Goal: Communication & Community: Answer question/provide support

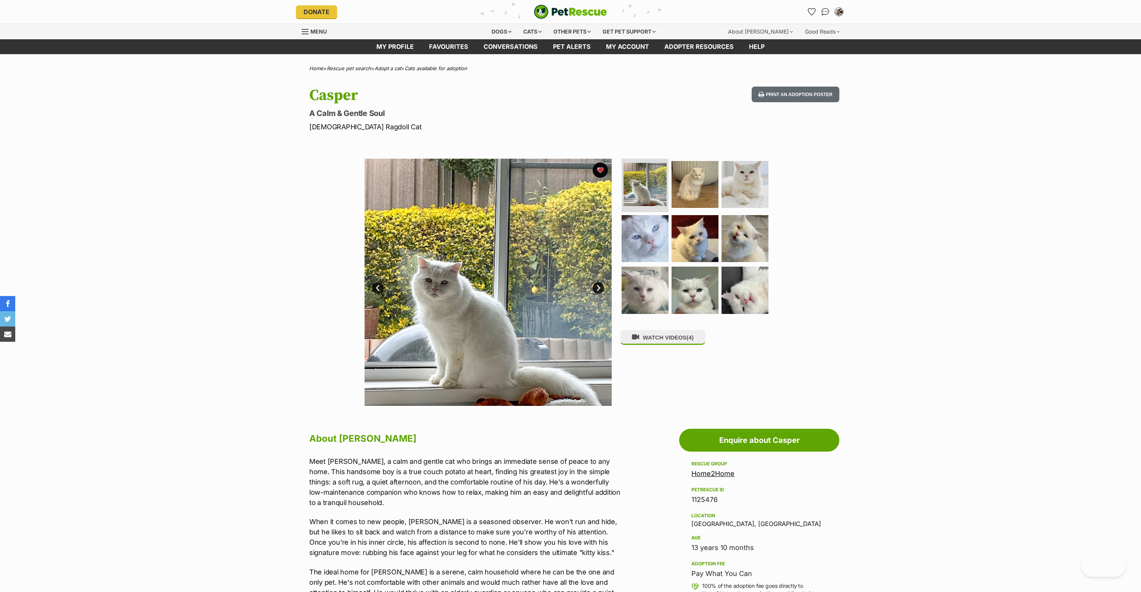
click at [756, 266] on img at bounding box center [744, 289] width 47 height 47
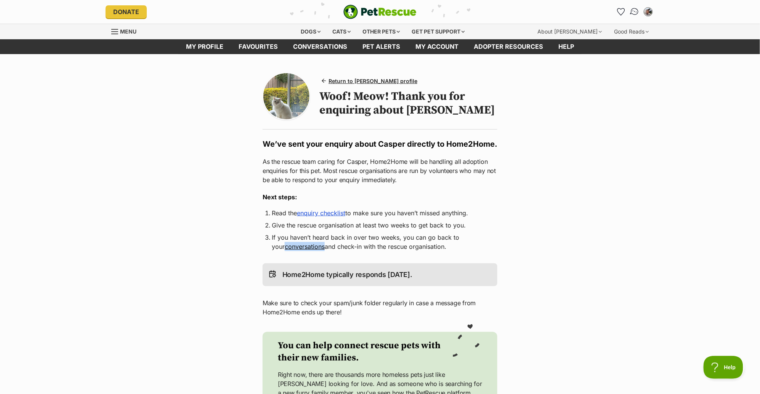
click at [633, 10] on img "Conversations" at bounding box center [635, 12] width 10 height 10
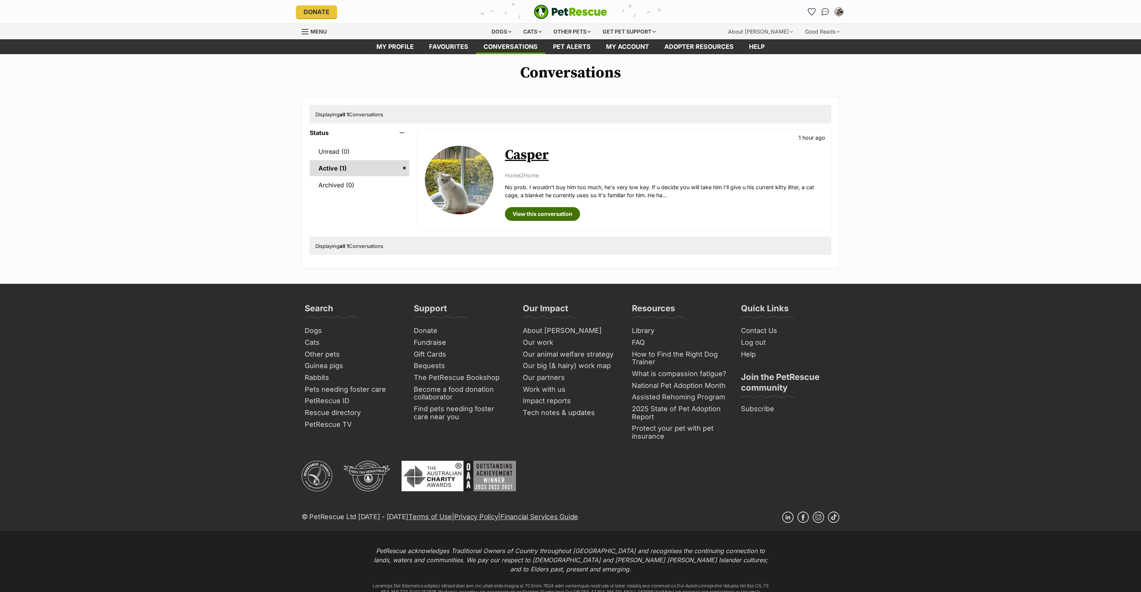
click at [580, 221] on link "View this conversation" at bounding box center [542, 214] width 75 height 14
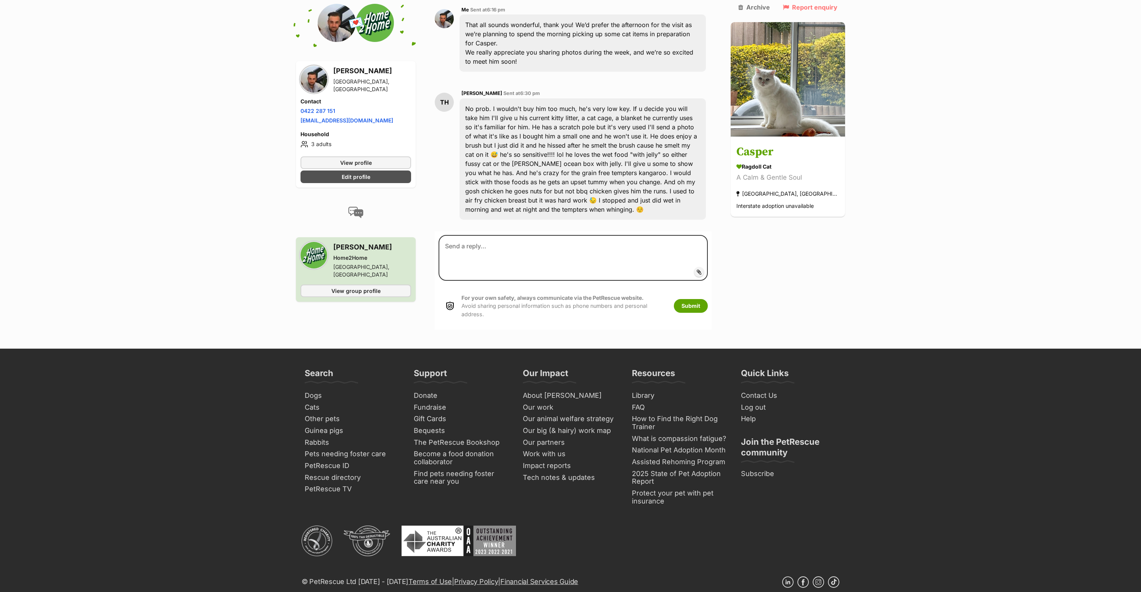
scroll to position [1423, 0]
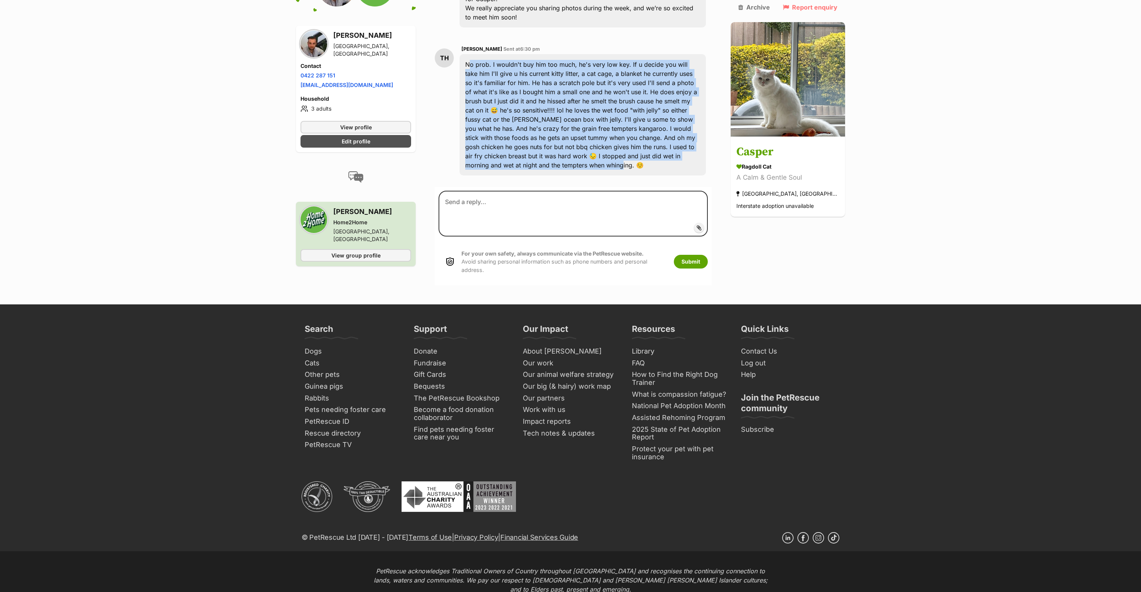
drag, startPoint x: 673, startPoint y: 358, endPoint x: 465, endPoint y: 240, distance: 239.3
click at [465, 175] on div "No prob. I wouldn't buy him too much, he's very low key. If u decide you will t…" at bounding box center [582, 114] width 246 height 121
copy div "No prob. I wouldn't buy him too much, he's very low key. If u decide you will t…"
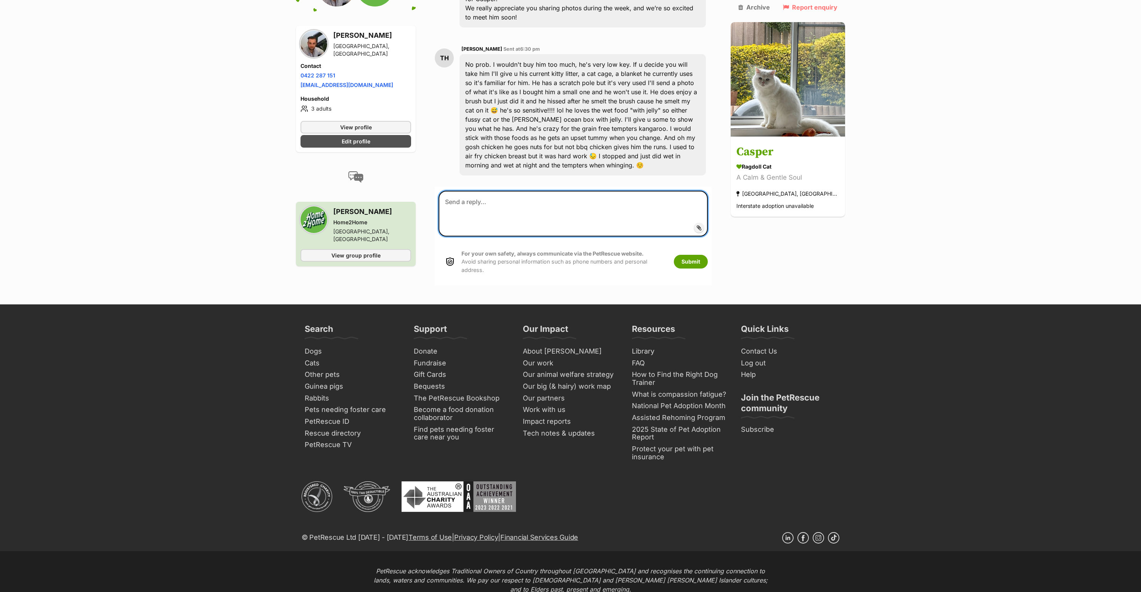
click at [526, 236] on textarea at bounding box center [572, 214] width 269 height 46
paste textarea "Thank you, Tracey — that would help heaps! We’ll definitely stick to the same f…"
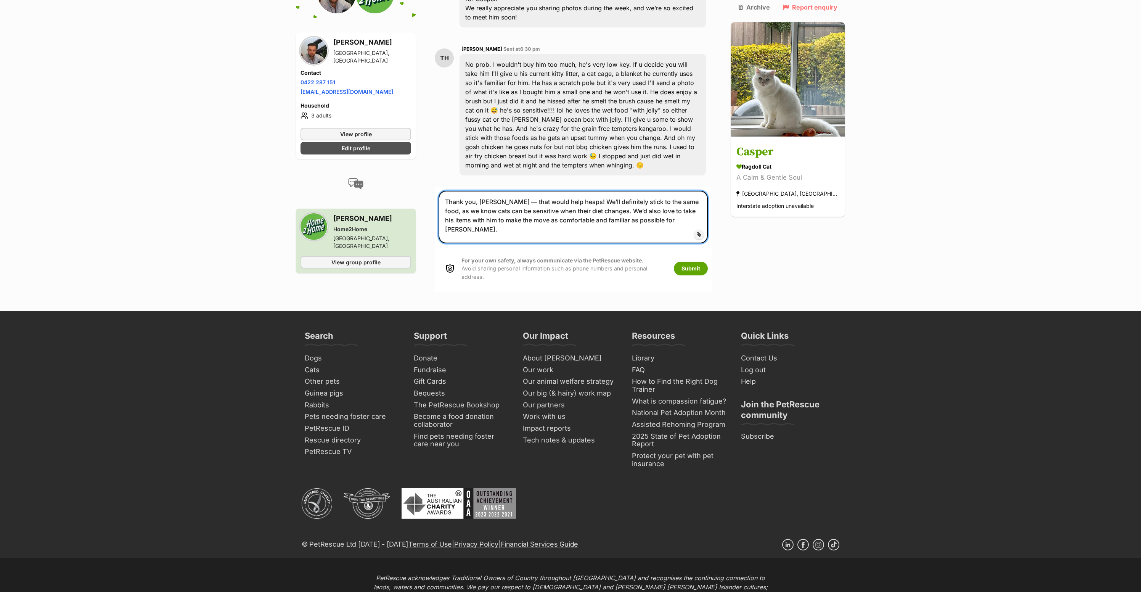
click at [515, 243] on textarea "Thank you, Tracey — that would help heaps! We’ll definitely stick to the same f…" at bounding box center [572, 217] width 269 height 53
drag, startPoint x: 482, startPoint y: 396, endPoint x: 492, endPoint y: 411, distance: 18.6
click at [482, 243] on textarea "Thank you, Tracey, that would help heaps! We’ll definitely stick to the same fo…" at bounding box center [572, 217] width 269 height 53
type textarea "Thank you Tracey, that would help heaps! We’ll definitely stick to the same foo…"
click at [688, 275] on button "Submit" at bounding box center [691, 268] width 34 height 14
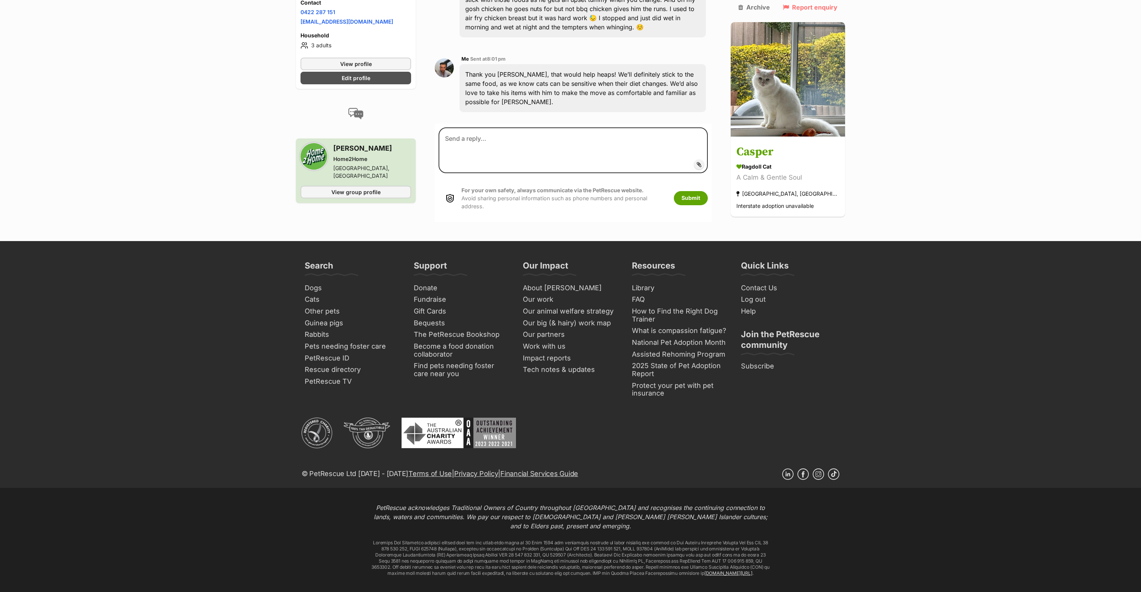
scroll to position [1561, 0]
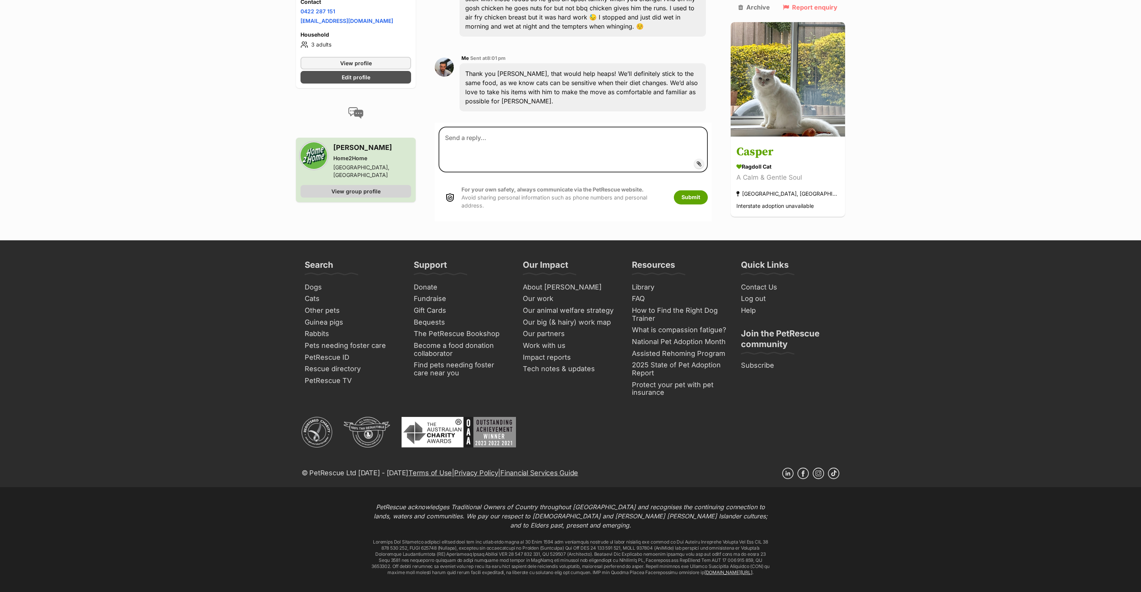
click at [352, 195] on span "View group profile" at bounding box center [355, 191] width 49 height 8
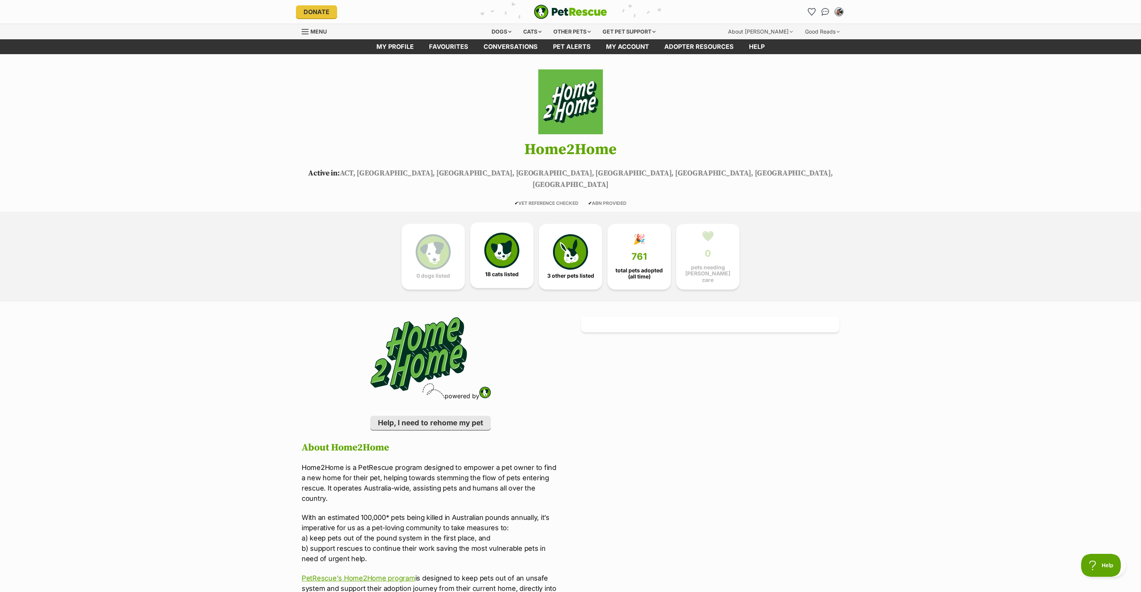
click at [502, 274] on span "18 cats listed" at bounding box center [502, 274] width 34 height 6
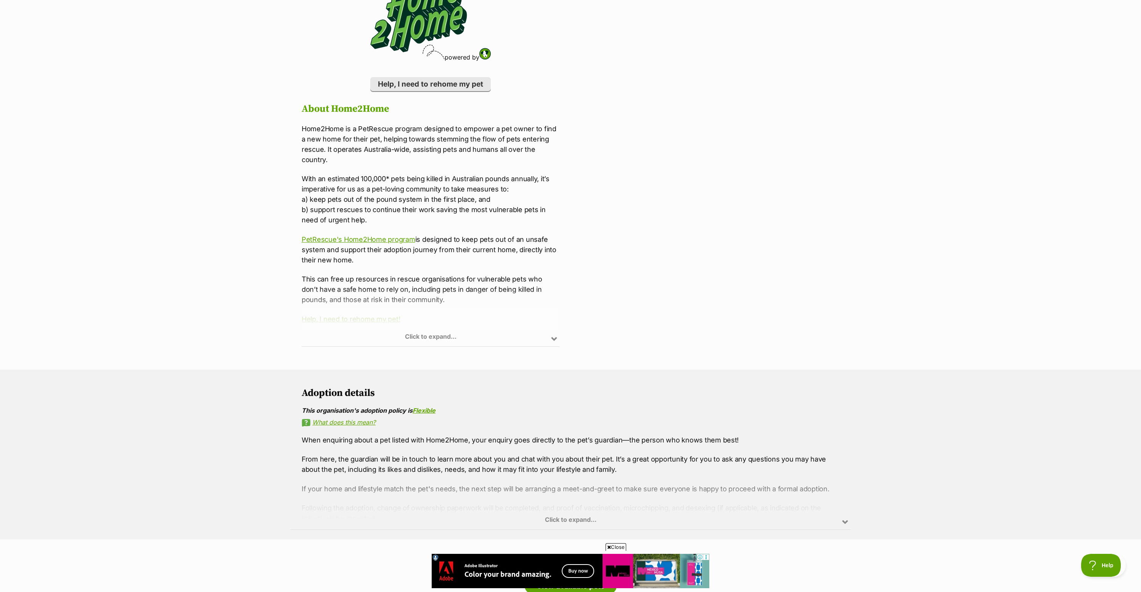
scroll to position [345, 0]
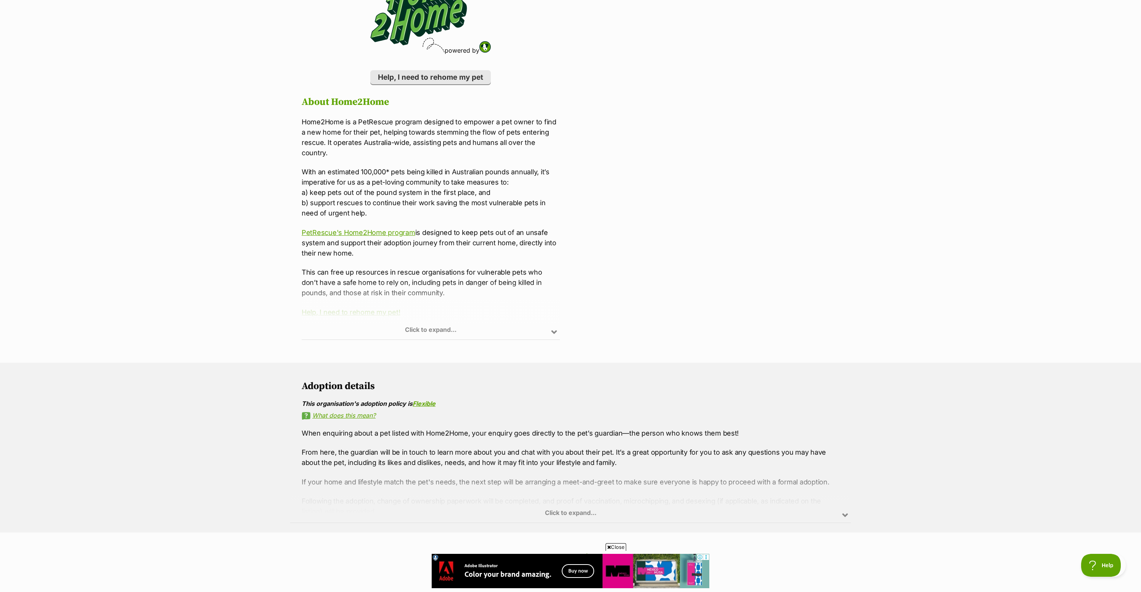
click at [545, 326] on div "Click to expand..." at bounding box center [431, 309] width 258 height 59
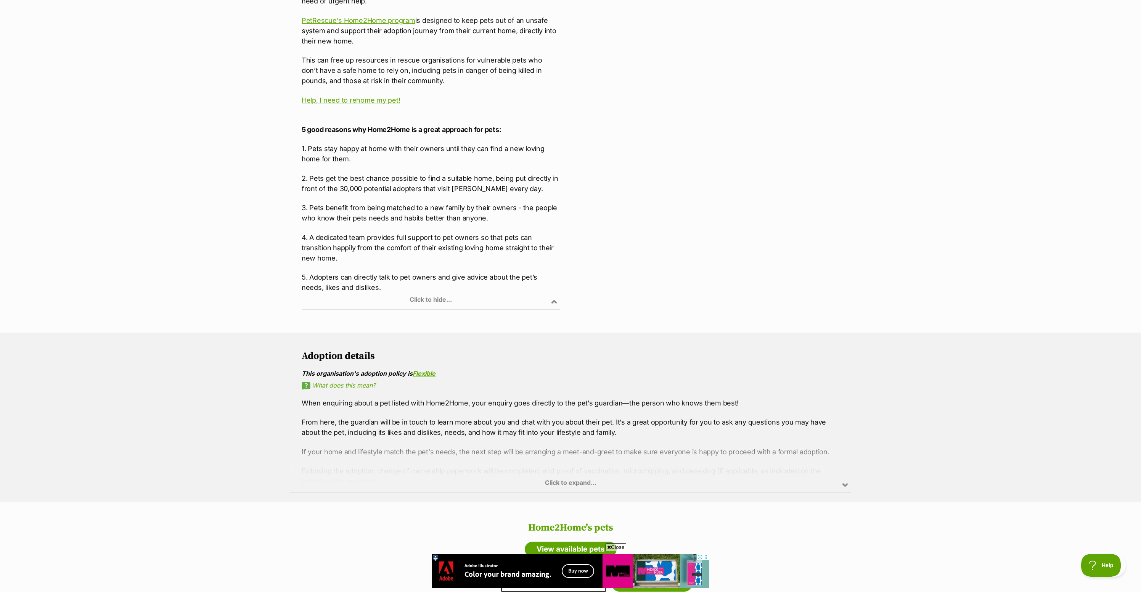
scroll to position [571, 0]
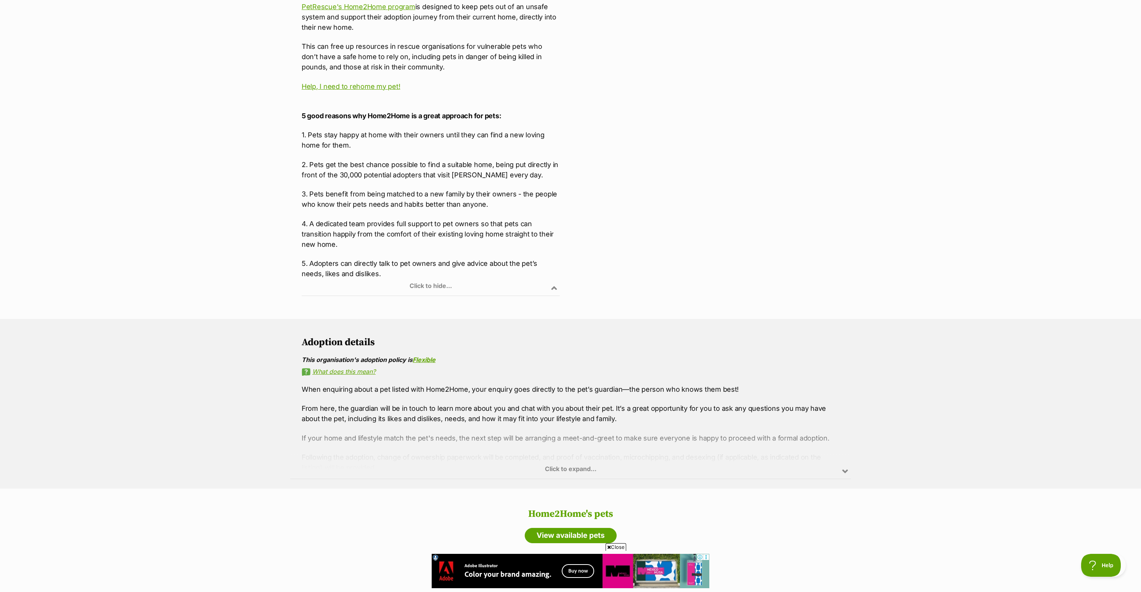
click at [623, 439] on div "Click to expand..." at bounding box center [570, 448] width 560 height 59
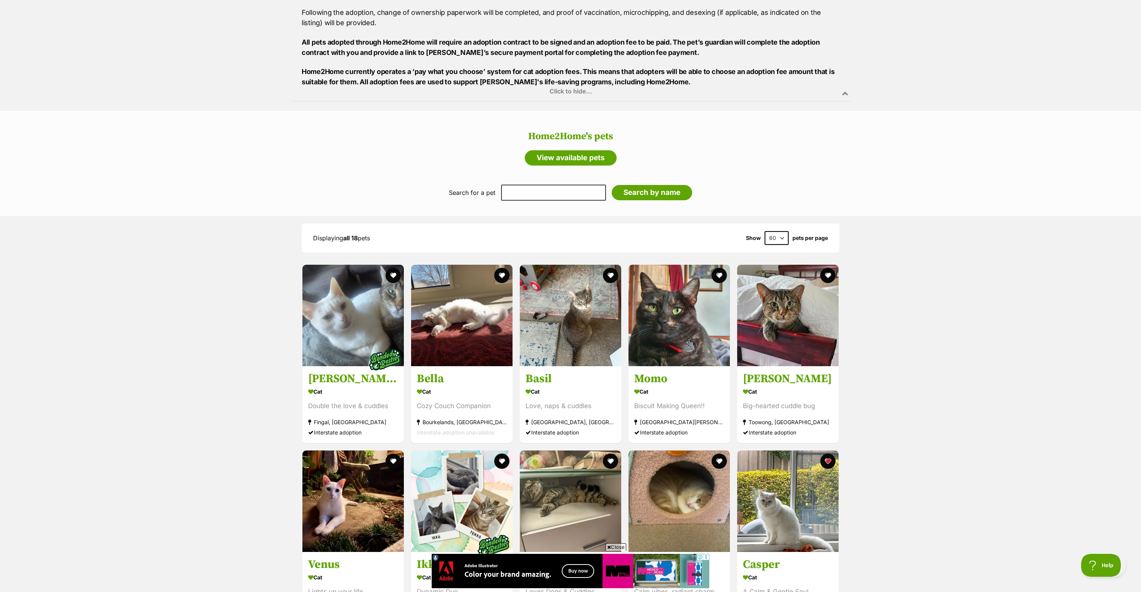
scroll to position [1018, 0]
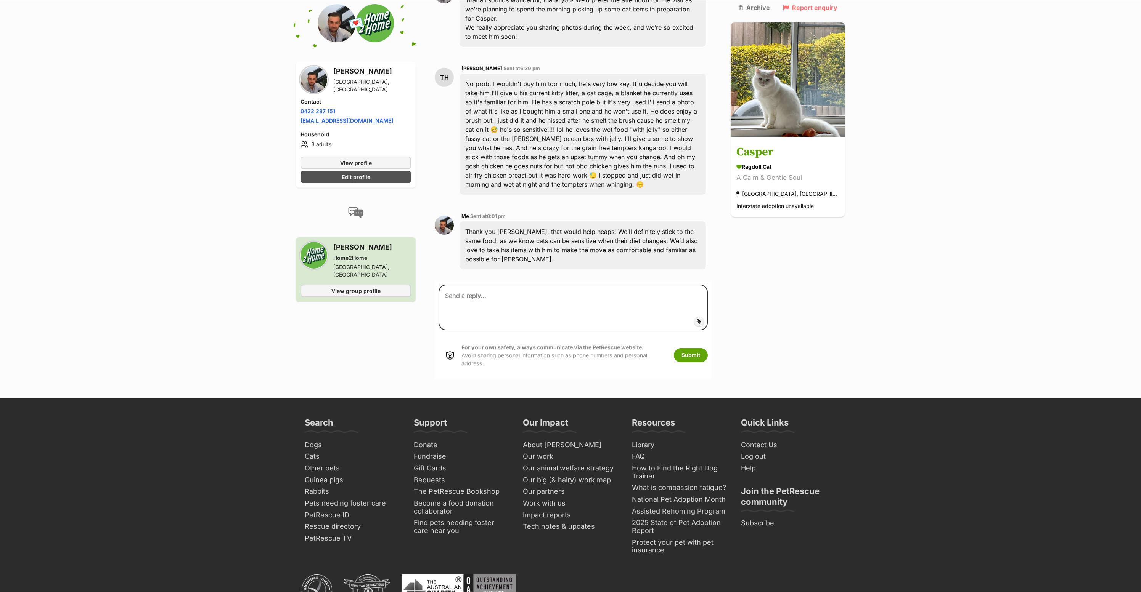
scroll to position [1420, 0]
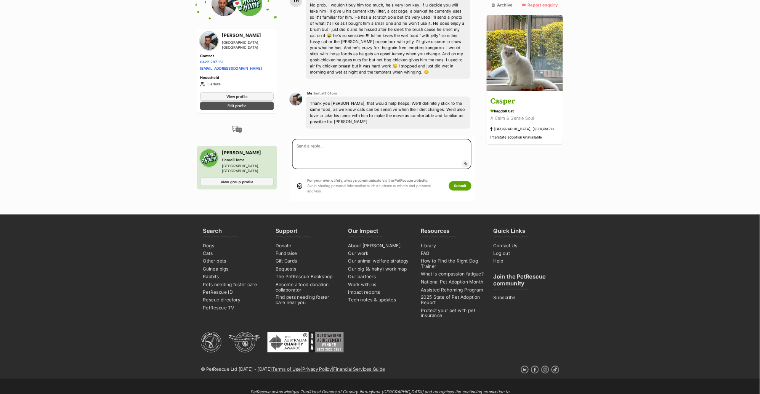
scroll to position [1246, 0]
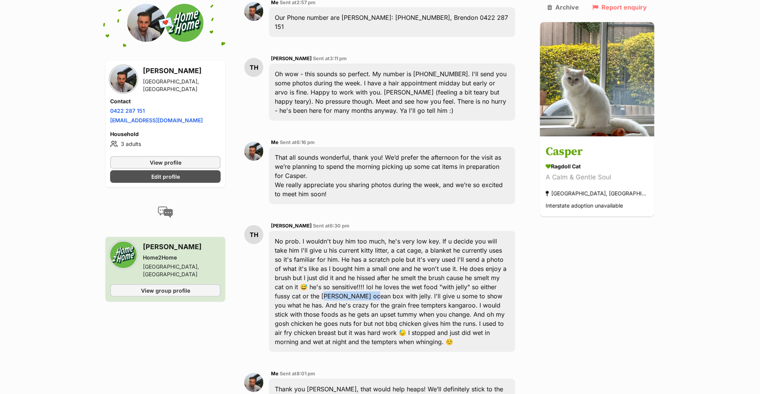
drag, startPoint x: 459, startPoint y: 160, endPoint x: 504, endPoint y: 160, distance: 44.6
click at [504, 231] on div "No prob. I wouldn't buy him too much, he's very low key. If u decide you will t…" at bounding box center [392, 291] width 246 height 121
click at [394, 231] on div "No prob. I wouldn't buy him too much, he's very low key. If u decide you will t…" at bounding box center [392, 291] width 246 height 121
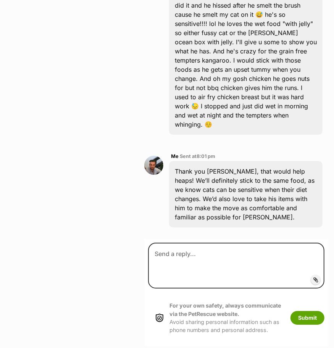
scroll to position [2042, 0]
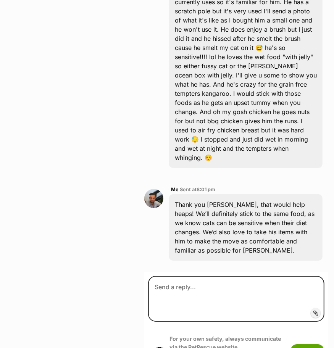
scroll to position [2003, 0]
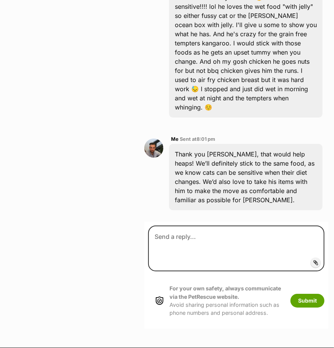
scroll to position [2064, 0]
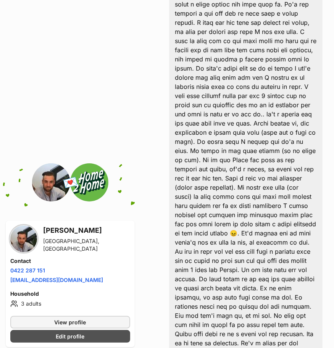
scroll to position [1024, 0]
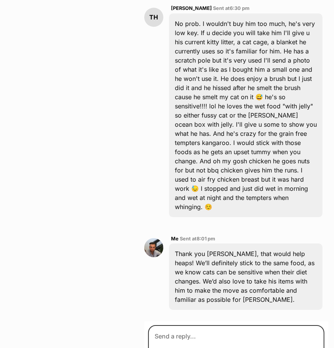
scroll to position [1965, 0]
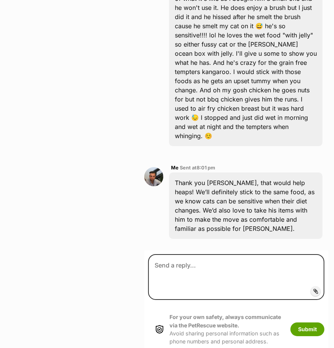
scroll to position [2039, 0]
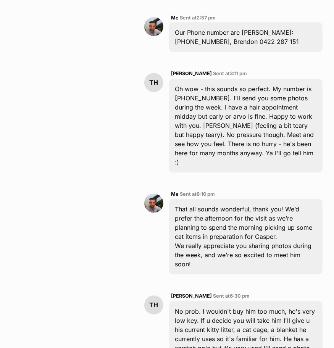
scroll to position [1973, 0]
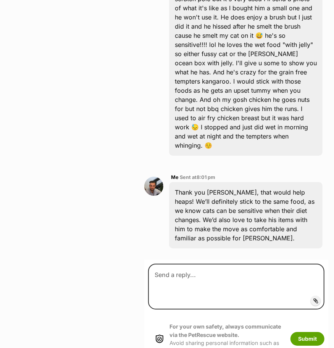
scroll to position [2024, 0]
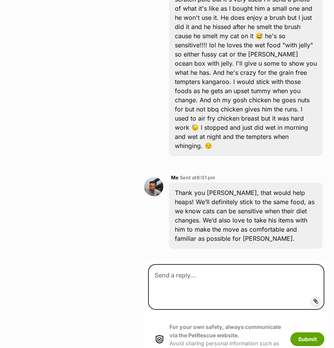
click at [151, 177] on img at bounding box center [153, 186] width 19 height 19
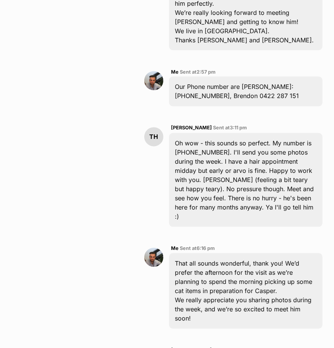
scroll to position [1973, 0]
